Goal: Find specific page/section: Find specific page/section

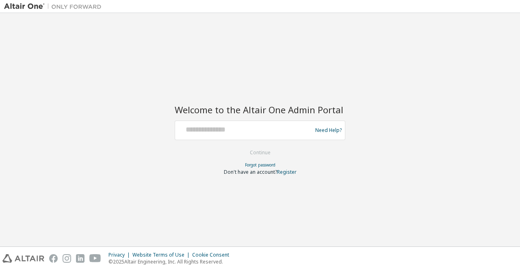
click at [234, 124] on input "text" at bounding box center [244, 129] width 133 height 12
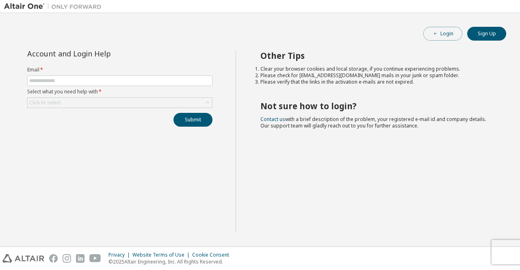
click at [438, 36] on span "button" at bounding box center [435, 33] width 6 height 6
